Goal: Transaction & Acquisition: Download file/media

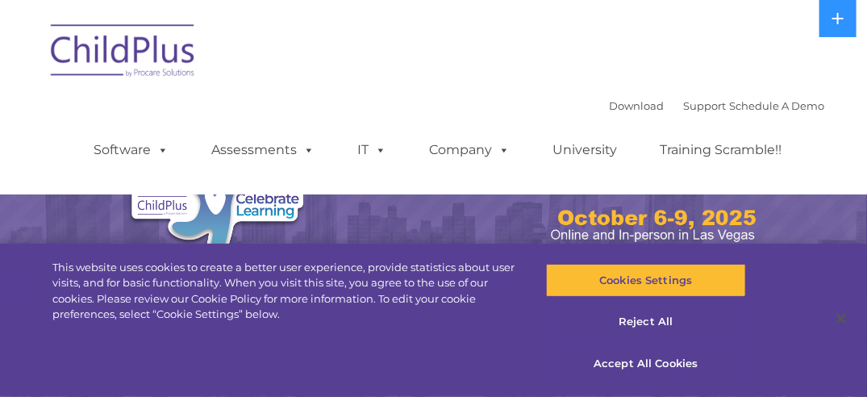
select select "MEDIUM"
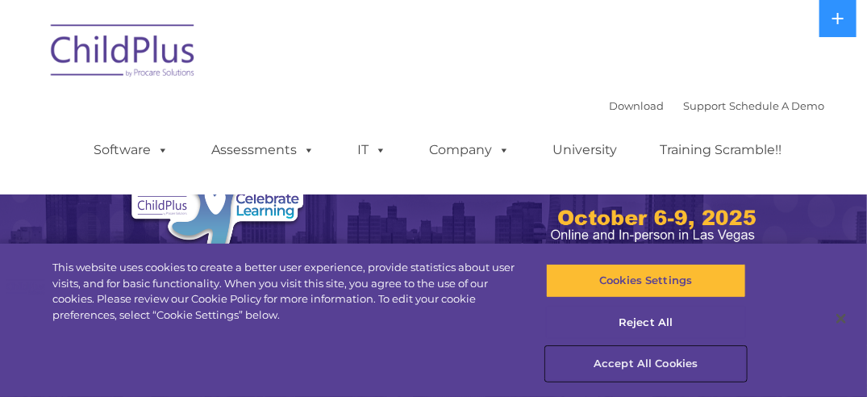
click at [620, 361] on button "Accept All Cookies" at bounding box center [645, 364] width 199 height 34
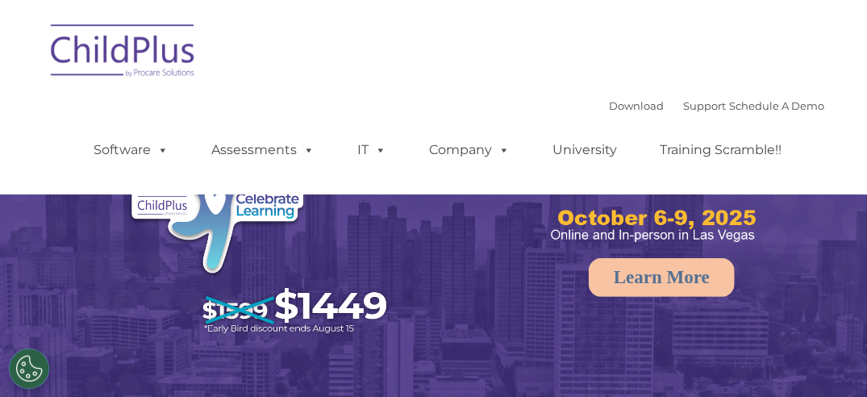
select select "MEDIUM"
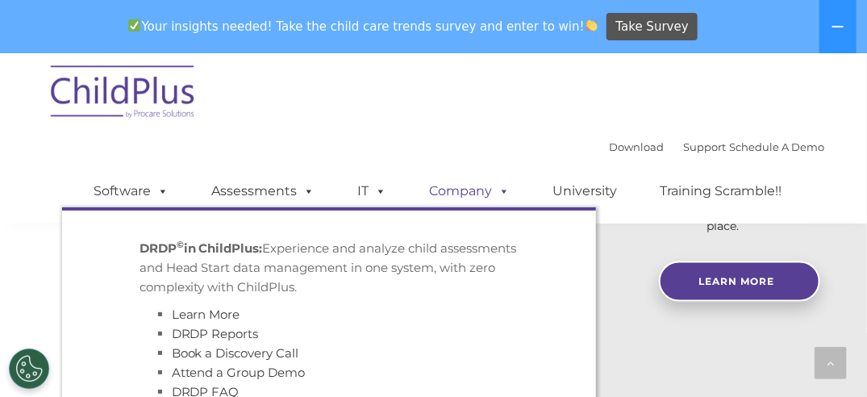
scroll to position [820, 0]
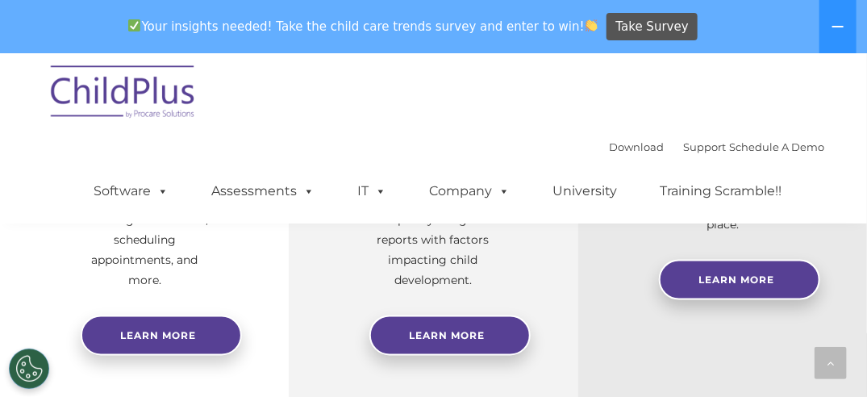
click at [352, 125] on div "Download Support | Schedule A Demo  MENU MENU Software ChildPlus: The original…" at bounding box center [434, 138] width 782 height 170
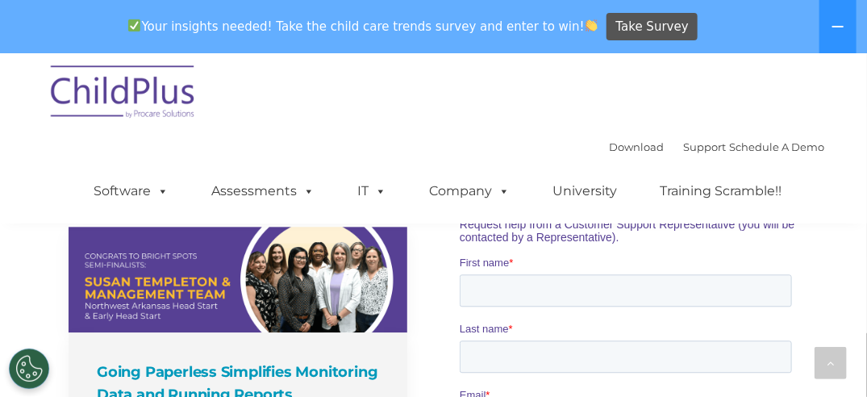
scroll to position [1163, 0]
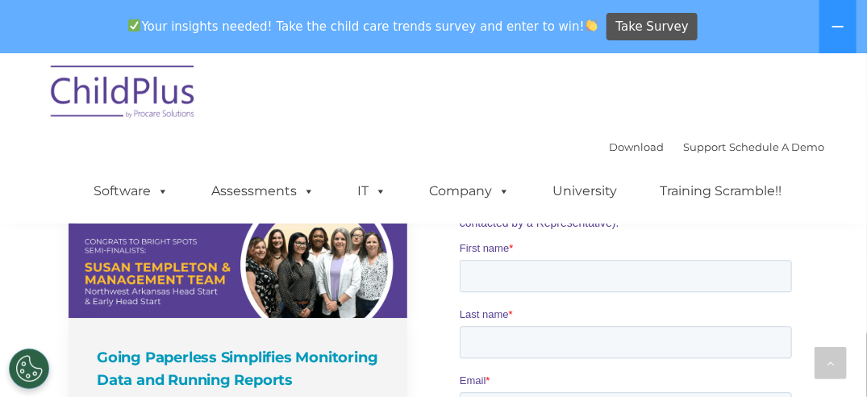
click at [156, 98] on img at bounding box center [123, 94] width 161 height 81
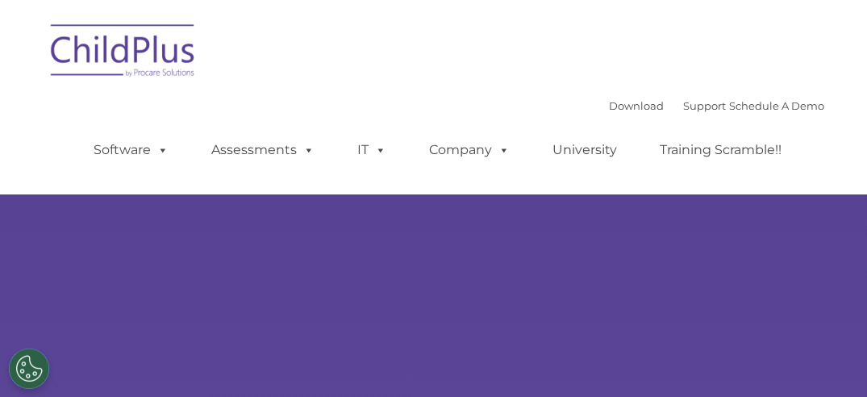
select select "MEDIUM"
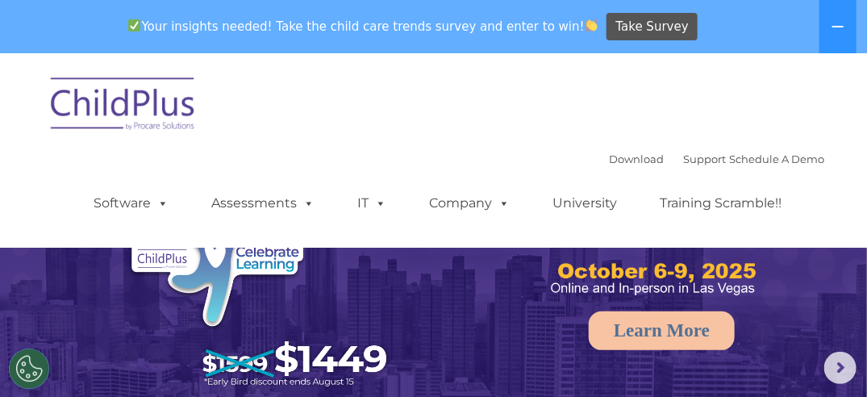
click at [841, 102] on nav "Download Support | Schedule A Demo  MENU MENU Software ChildPlus: The original…" at bounding box center [433, 150] width 867 height 194
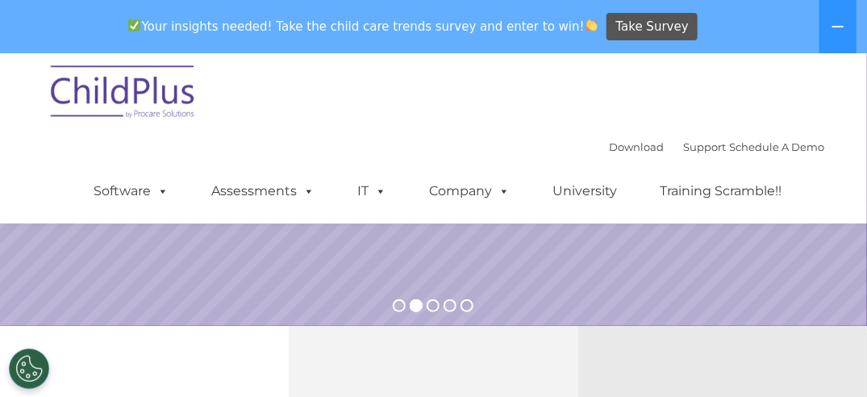
scroll to position [353, 0]
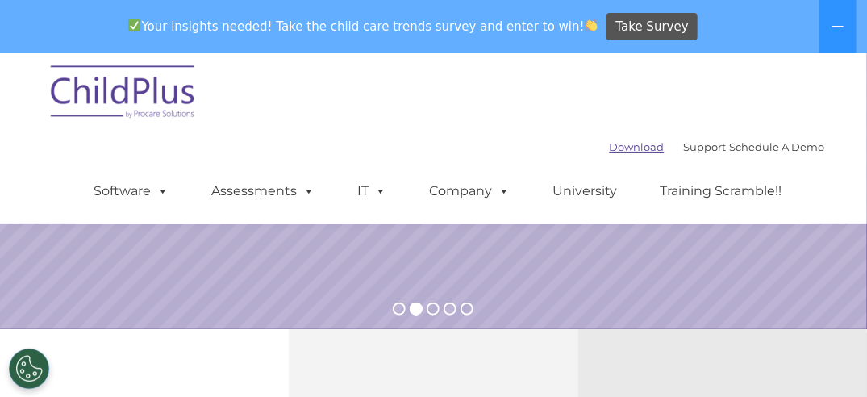
click at [618, 144] on link "Download" at bounding box center [637, 146] width 55 height 13
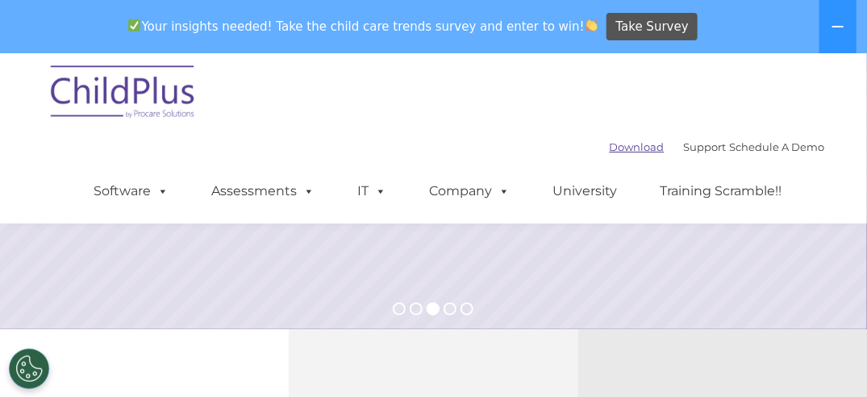
click at [612, 147] on link "Download" at bounding box center [637, 146] width 55 height 13
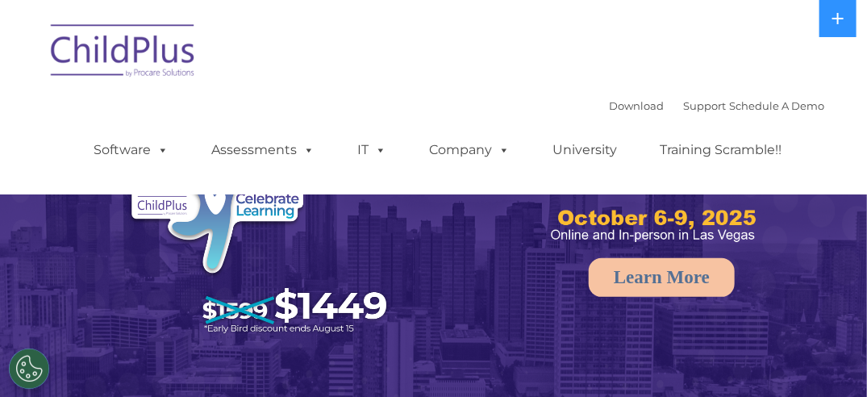
select select "MEDIUM"
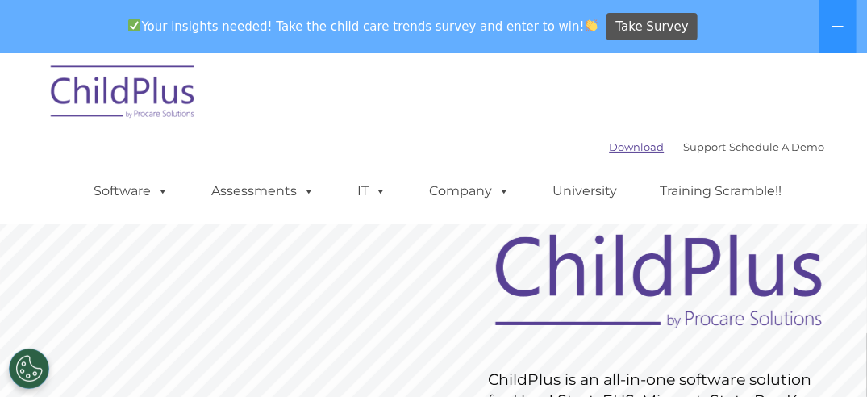
click at [610, 147] on link "Download" at bounding box center [637, 146] width 55 height 13
click at [633, 148] on link "Download" at bounding box center [637, 146] width 55 height 13
